Goal: Check status: Check status

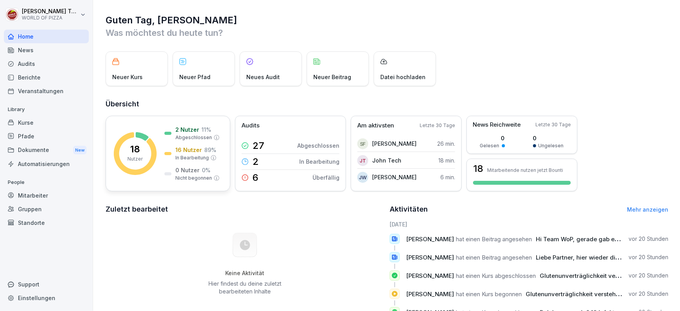
click at [186, 152] on p "16 Nutzer" at bounding box center [188, 150] width 27 height 8
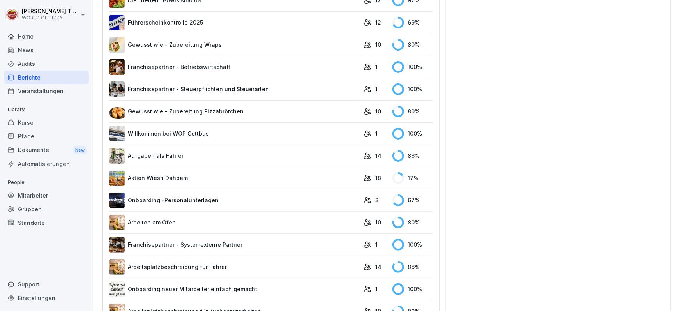
scroll to position [520, 0]
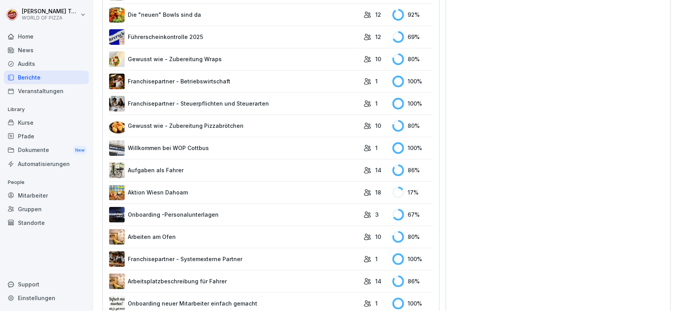
click at [187, 191] on link "Aktion Wiesn Dahoam" at bounding box center [234, 193] width 251 height 16
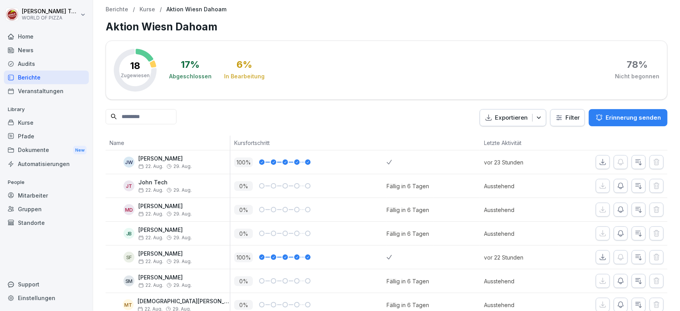
click at [34, 78] on div "Berichte" at bounding box center [46, 78] width 85 height 14
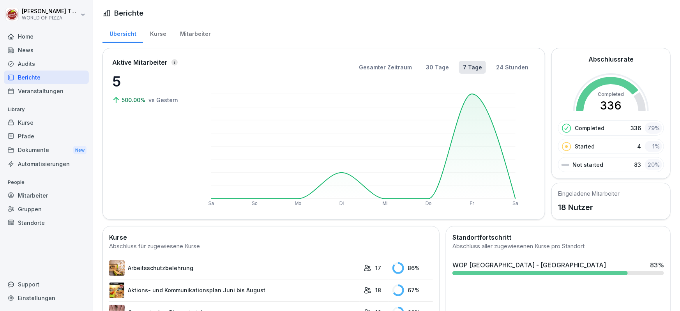
click at [55, 118] on div "Kurse" at bounding box center [46, 123] width 85 height 14
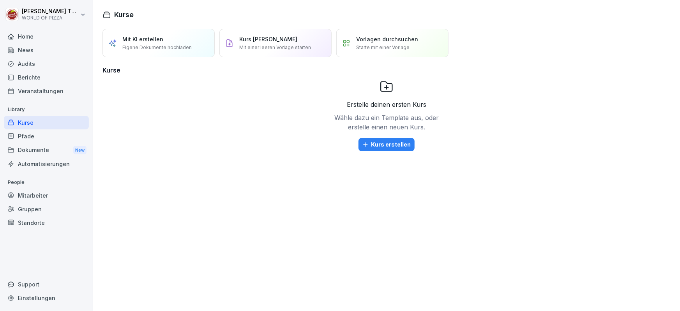
click at [29, 136] on div "Pfade" at bounding box center [46, 136] width 85 height 14
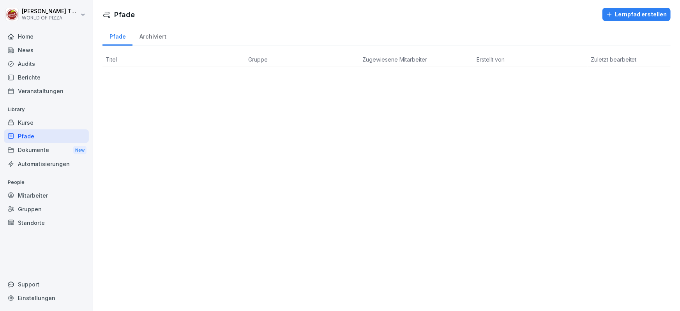
click at [158, 30] on div "Archiviert" at bounding box center [153, 36] width 41 height 20
click at [120, 37] on div "Pfade" at bounding box center [118, 36] width 30 height 20
click at [58, 15] on html "John Tech WORLD OF PIZZA Home News Audits Berichte Veranstaltungen Library Kurs…" at bounding box center [340, 155] width 680 height 311
click at [60, 15] on html "John Tech WORLD OF PIZZA Home News Audits Berichte Veranstaltungen Library Kurs…" at bounding box center [340, 155] width 680 height 311
click at [39, 148] on div "Dokumente New" at bounding box center [46, 150] width 85 height 14
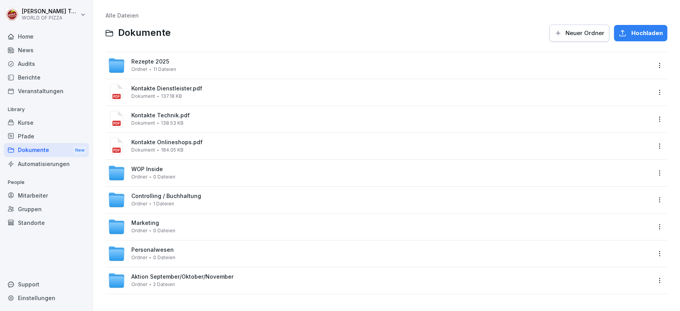
click at [57, 129] on div "Pfade" at bounding box center [46, 136] width 85 height 14
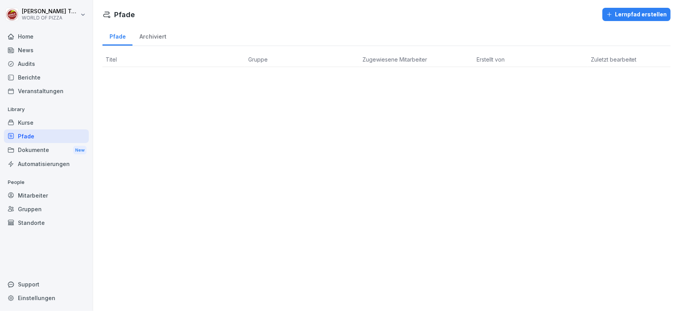
click at [48, 81] on div "Berichte" at bounding box center [46, 78] width 85 height 14
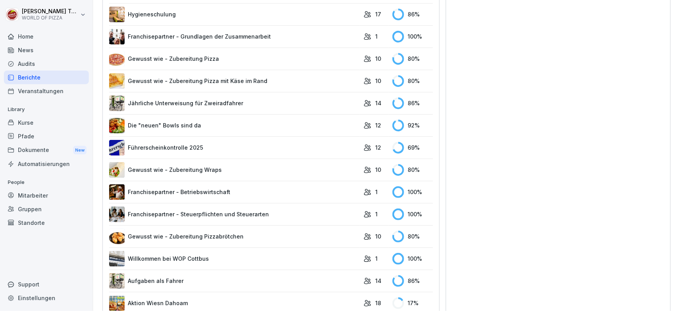
scroll to position [425, 0]
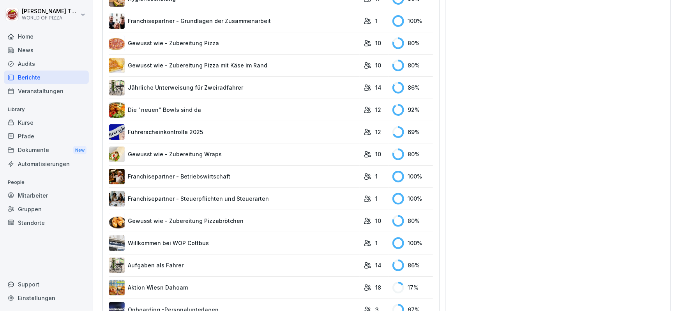
click at [201, 171] on link "Franchisepartner - Betriebswirtschaft" at bounding box center [234, 177] width 251 height 16
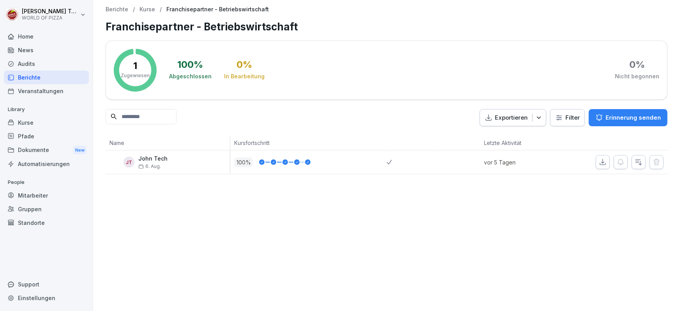
click at [635, 163] on icon "button" at bounding box center [639, 162] width 8 height 8
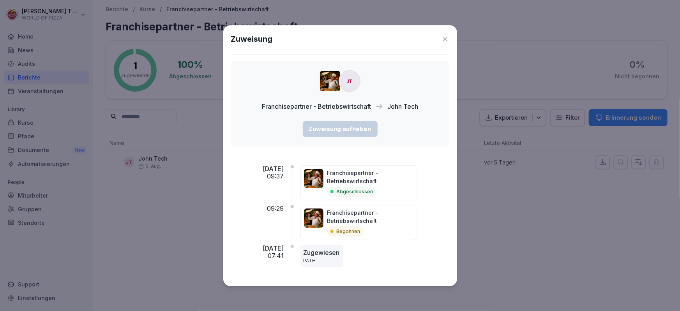
click at [373, 189] on p "Abgeschlossen" at bounding box center [355, 191] width 37 height 7
click at [445, 39] on icon at bounding box center [445, 39] width 5 height 5
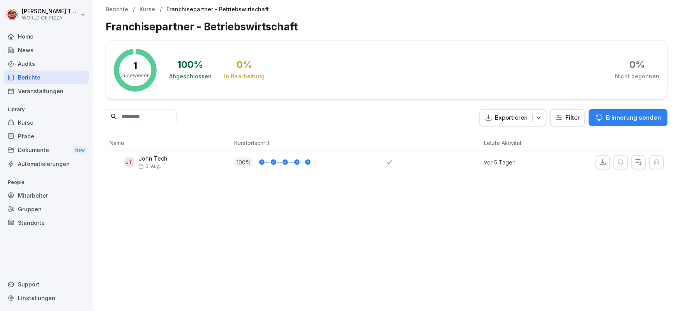
click at [262, 161] on icon at bounding box center [262, 162] width 2 height 2
click at [135, 163] on div "JT John Tech [DATE]" at bounding box center [170, 163] width 120 height 14
click at [131, 164] on div "JT" at bounding box center [129, 162] width 11 height 11
drag, startPoint x: 370, startPoint y: 161, endPoint x: 279, endPoint y: 153, distance: 91.6
click at [370, 161] on div "100 %" at bounding box center [310, 163] width 152 height 10
